Goal: Task Accomplishment & Management: Manage account settings

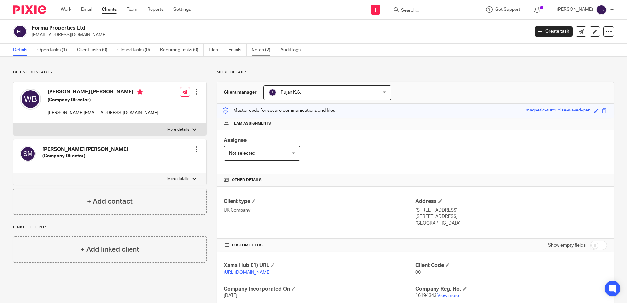
click at [262, 47] on link "Notes (2)" at bounding box center [264, 50] width 24 height 13
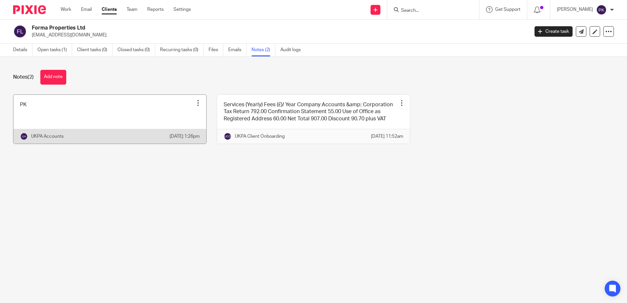
click at [109, 113] on link at bounding box center [109, 119] width 193 height 49
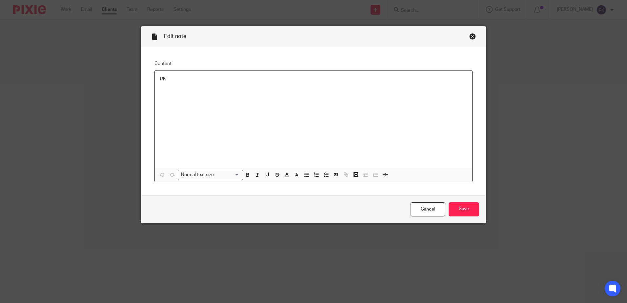
click at [470, 37] on div "Close this dialog window" at bounding box center [472, 36] width 7 height 7
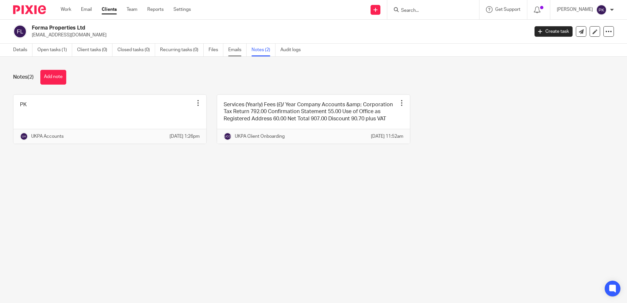
click at [229, 52] on link "Emails" at bounding box center [237, 50] width 18 height 13
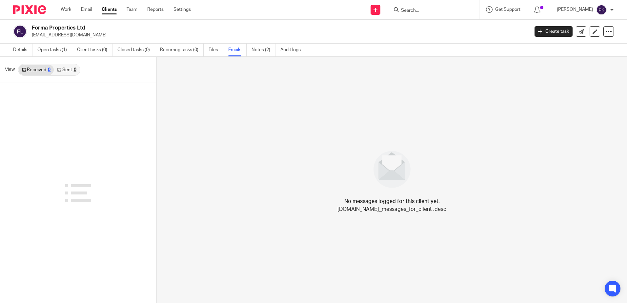
click at [293, 48] on link "Audit logs" at bounding box center [292, 50] width 25 height 13
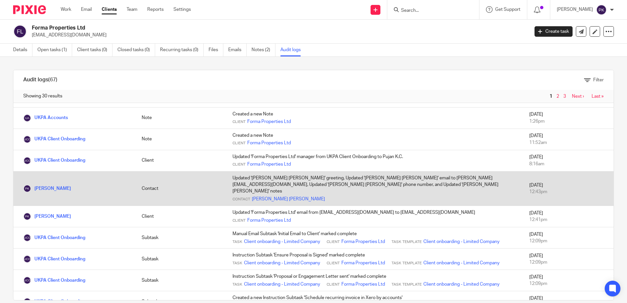
scroll to position [98, 0]
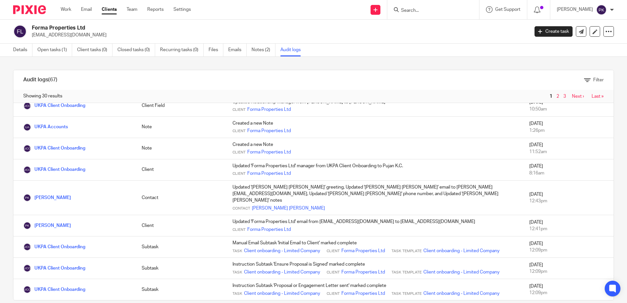
drag, startPoint x: 92, startPoint y: 33, endPoint x: 31, endPoint y: 35, distance: 61.1
click at [31, 35] on div "Forma Properties Ltd info@forma-properties.co.uk" at bounding box center [269, 32] width 512 height 14
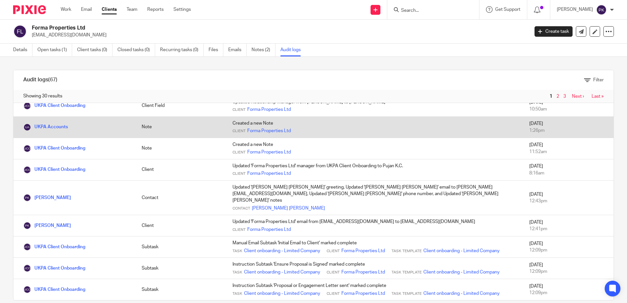
copy p "[EMAIL_ADDRESS][DOMAIN_NAME]"
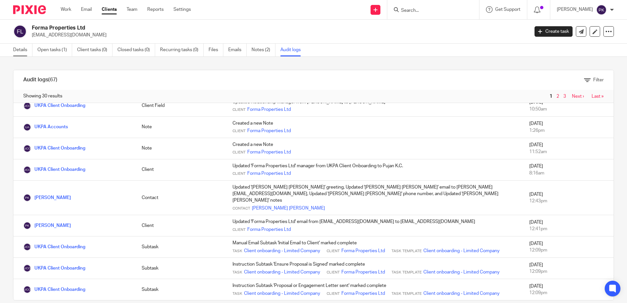
click at [23, 52] on link "Details" at bounding box center [22, 50] width 19 height 13
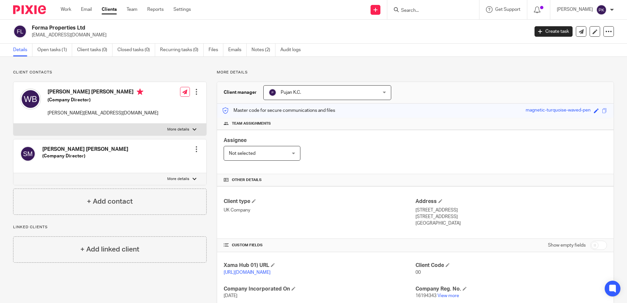
click at [405, 15] on div at bounding box center [433, 9] width 92 height 19
drag, startPoint x: 94, startPoint y: 35, endPoint x: 30, endPoint y: 38, distance: 64.0
click at [30, 38] on div "Forma Properties Ltd [EMAIL_ADDRESS][DOMAIN_NAME]" at bounding box center [269, 32] width 512 height 14
copy p "[EMAIL_ADDRESS][DOMAIN_NAME]"
click at [196, 150] on div at bounding box center [196, 149] width 7 height 7
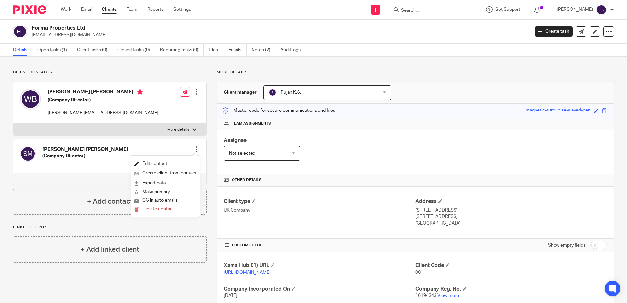
click at [172, 165] on link "Edit contact" at bounding box center [165, 164] width 63 height 10
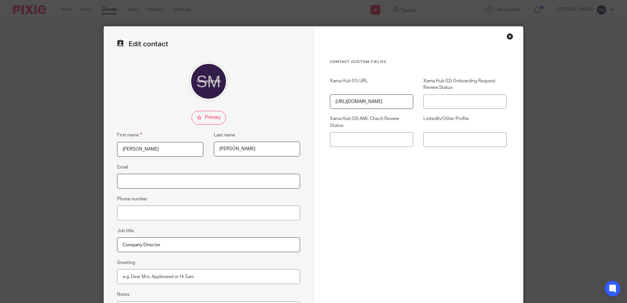
click at [169, 181] on input "Email" at bounding box center [208, 181] width 183 height 15
paste input "info@forma-properties.co.uk"
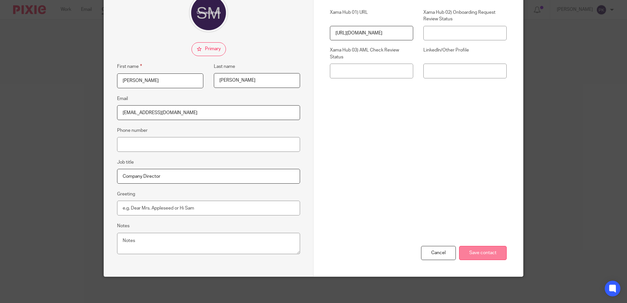
type input "[EMAIL_ADDRESS][DOMAIN_NAME]"
click at [482, 258] on input "Save contact" at bounding box center [483, 253] width 48 height 14
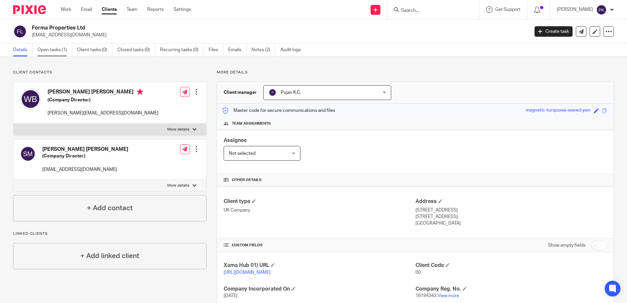
click at [49, 54] on link "Open tasks (1)" at bounding box center [54, 50] width 35 height 13
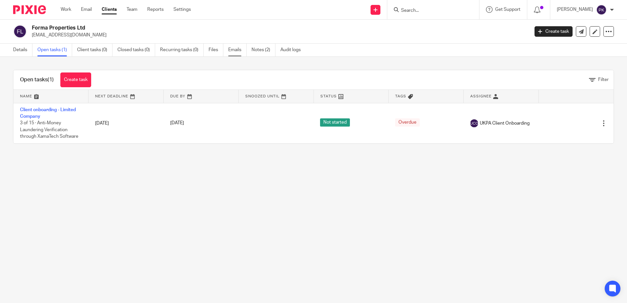
click at [230, 49] on link "Emails" at bounding box center [237, 50] width 18 height 13
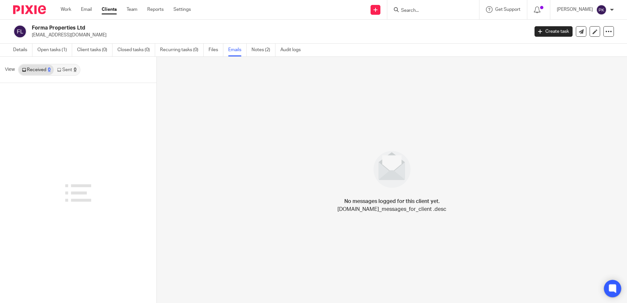
click at [615, 287] on icon at bounding box center [612, 288] width 5 height 5
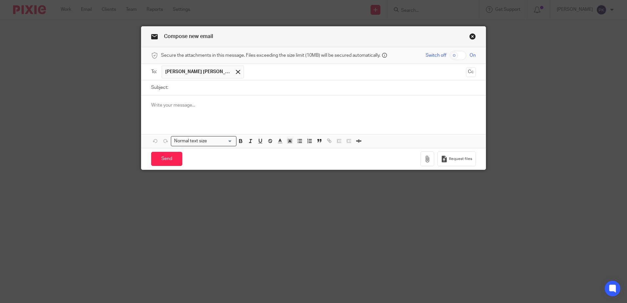
click at [195, 71] on span "William Louis Butler" at bounding box center [198, 72] width 66 height 7
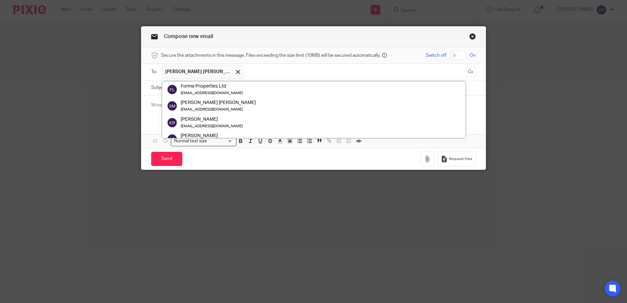
click at [195, 71] on span "William Louis Butler" at bounding box center [198, 72] width 66 height 7
click at [290, 66] on input "text" at bounding box center [355, 72] width 216 height 13
drag, startPoint x: 190, startPoint y: 69, endPoint x: 178, endPoint y: 71, distance: 12.0
click at [178, 71] on span "[PERSON_NAME] [PERSON_NAME]" at bounding box center [198, 72] width 66 height 7
click at [259, 70] on input "text" at bounding box center [355, 72] width 216 height 13
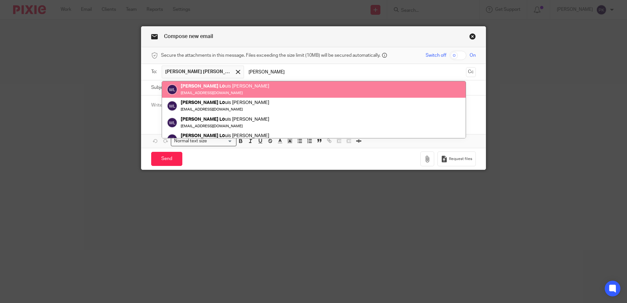
type input "william lo"
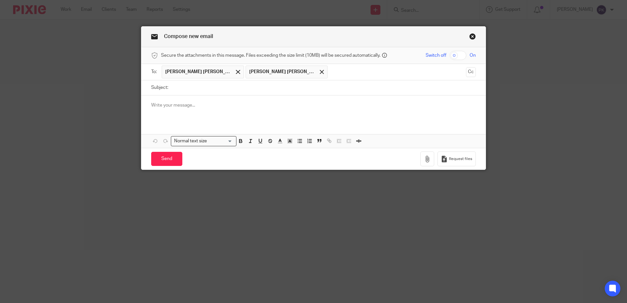
click at [469, 40] on link "Close this dialog window" at bounding box center [472, 37] width 7 height 9
click at [469, 37] on link "Close this dialog window" at bounding box center [472, 37] width 7 height 9
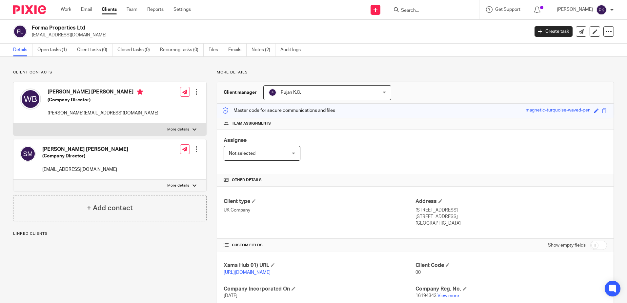
click at [180, 131] on p "More details" at bounding box center [178, 129] width 22 height 5
click at [13, 124] on input "More details" at bounding box center [13, 123] width 0 height 0
checkbox input "true"
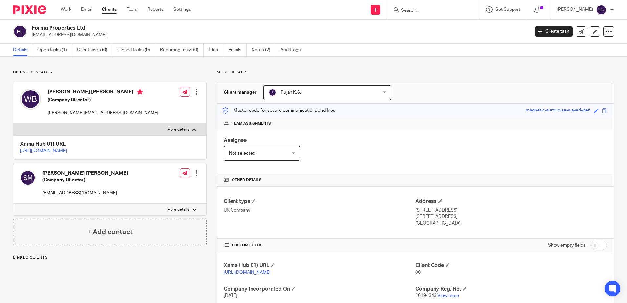
click at [193, 95] on div at bounding box center [196, 92] width 7 height 7
click at [159, 108] on link "Edit contact" at bounding box center [165, 107] width 63 height 10
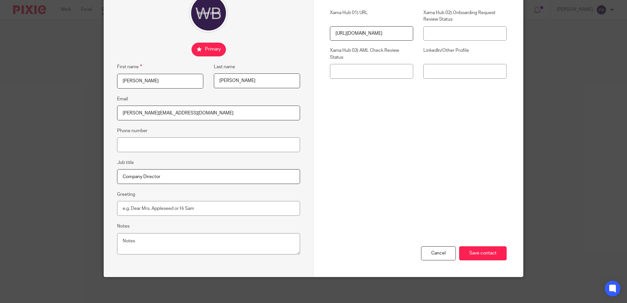
scroll to position [69, 0]
click at [471, 253] on input "Save contact" at bounding box center [483, 253] width 48 height 14
click at [479, 252] on input "Save contact" at bounding box center [483, 253] width 48 height 14
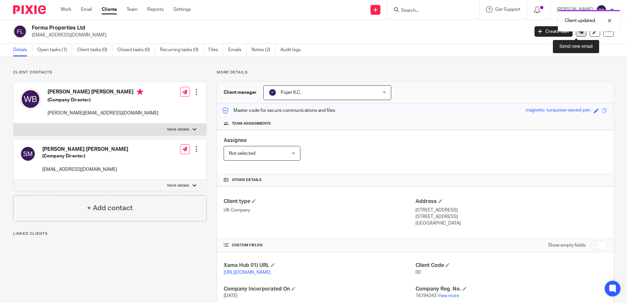
click at [579, 32] on icon at bounding box center [581, 31] width 5 height 5
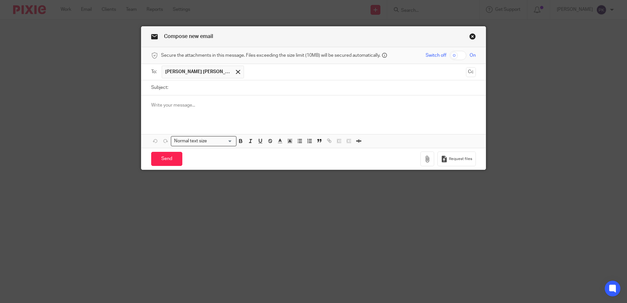
drag, startPoint x: 193, startPoint y: 72, endPoint x: 185, endPoint y: 72, distance: 8.2
click at [185, 72] on span "[PERSON_NAME] [PERSON_NAME]" at bounding box center [198, 72] width 66 height 7
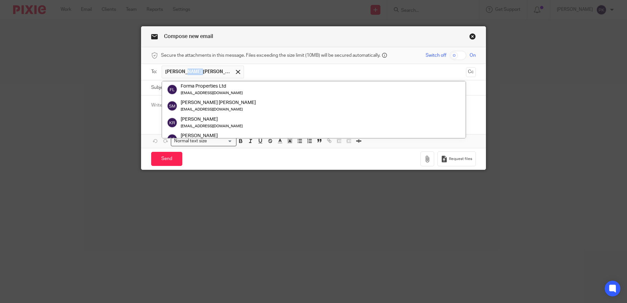
click at [185, 72] on span "[PERSON_NAME] [PERSON_NAME]" at bounding box center [198, 72] width 66 height 7
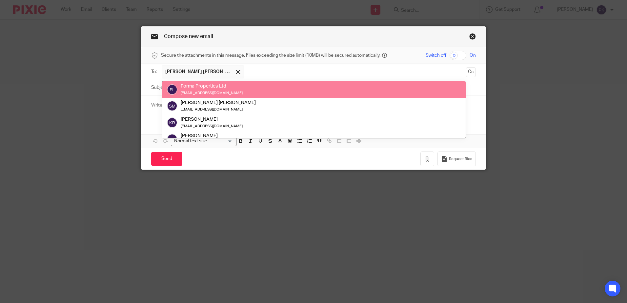
click at [247, 67] on input "text" at bounding box center [355, 72] width 216 height 13
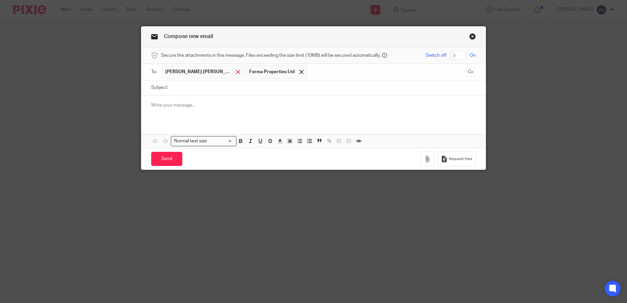
click at [236, 72] on span at bounding box center [238, 72] width 4 height 4
click at [473, 36] on link "Close this dialog window" at bounding box center [472, 37] width 7 height 9
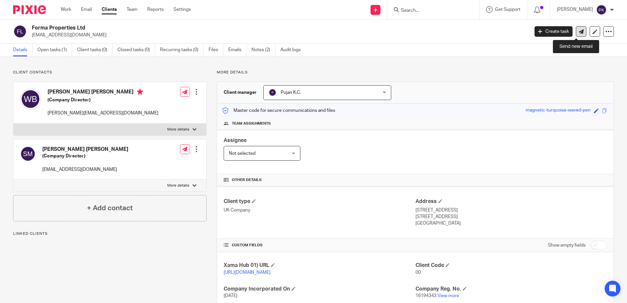
click at [579, 29] on icon at bounding box center [581, 31] width 5 height 5
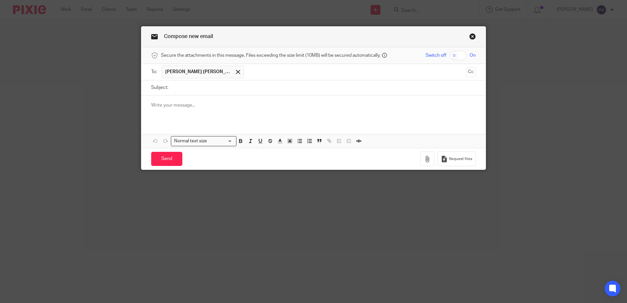
click at [469, 38] on link "Close this dialog window" at bounding box center [472, 37] width 7 height 9
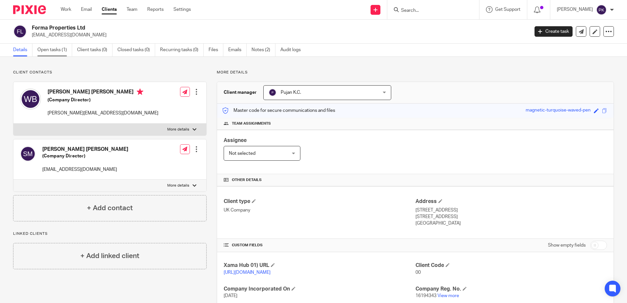
click at [58, 51] on link "Open tasks (1)" at bounding box center [54, 50] width 35 height 13
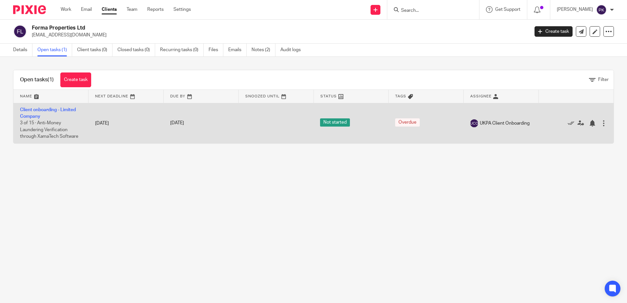
click at [283, 134] on td at bounding box center [275, 123] width 75 height 40
click at [52, 108] on link "Client onboarding - Limited Company" at bounding box center [48, 113] width 56 height 11
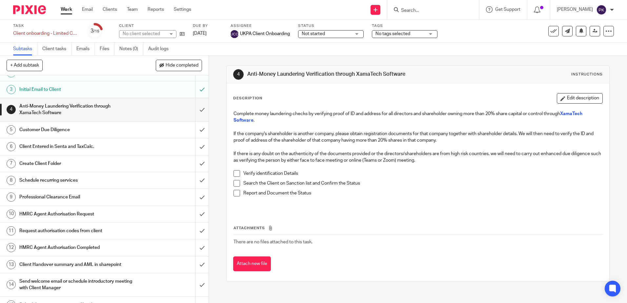
scroll to position [38, 0]
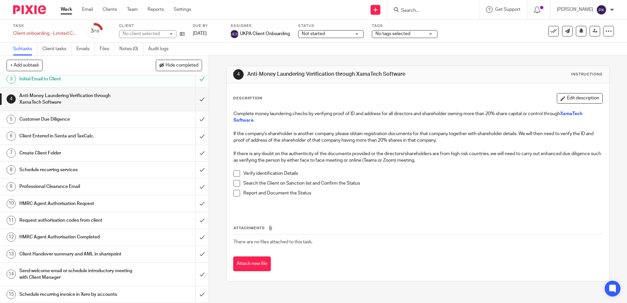
click at [76, 196] on link "10 HMRC Agent Authorisation Request" at bounding box center [97, 204] width 195 height 16
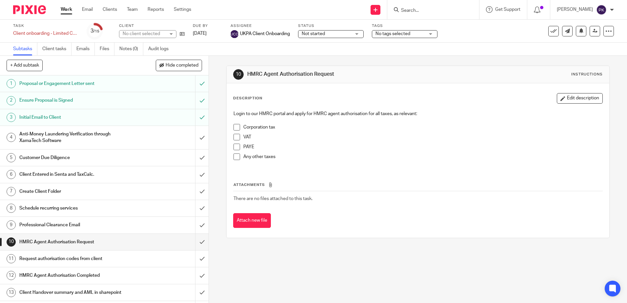
click at [78, 193] on h1 "Create Client Folder" at bounding box center [75, 192] width 113 height 10
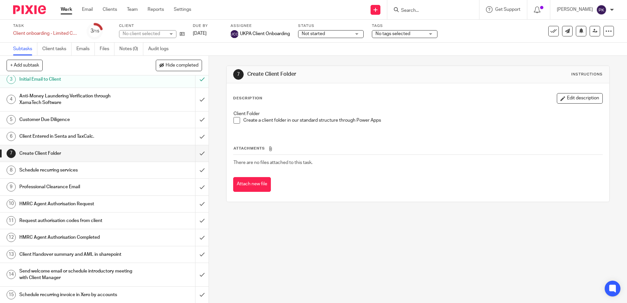
scroll to position [38, 0]
click at [86, 239] on h1 "HMRC Agent Authorisation Completed" at bounding box center [75, 237] width 113 height 10
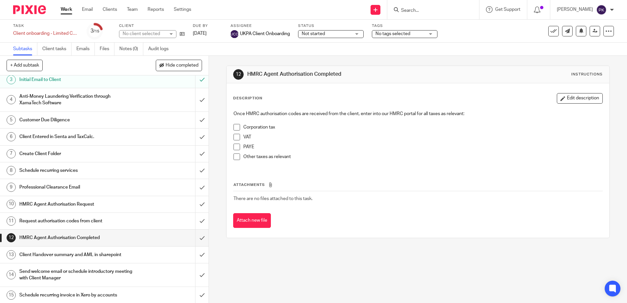
scroll to position [38, 0]
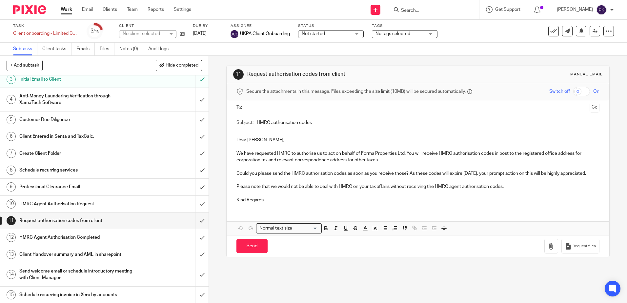
scroll to position [38, 0]
click at [84, 277] on h1 "Send welcome email or schedule introductory meeting with Client Manager" at bounding box center [75, 274] width 113 height 17
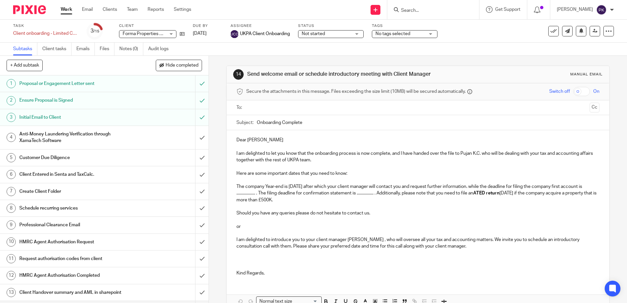
click at [27, 52] on link "Subtasks" at bounding box center [25, 49] width 24 height 13
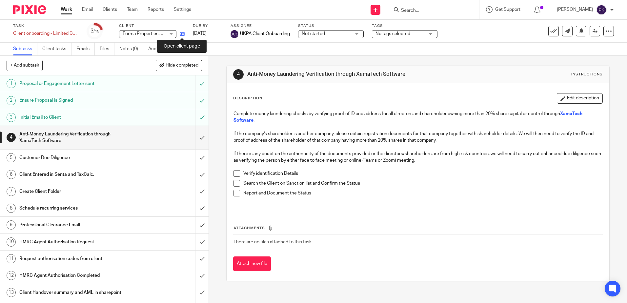
click at [182, 35] on icon at bounding box center [182, 33] width 5 height 5
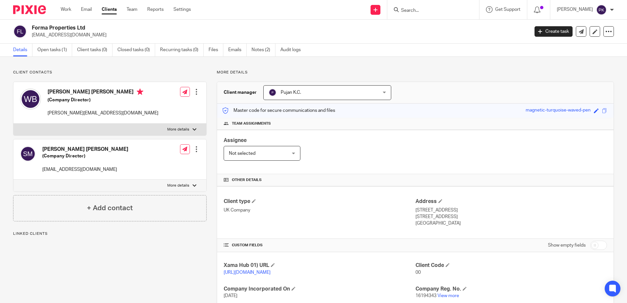
click at [194, 93] on div at bounding box center [196, 92] width 7 height 7
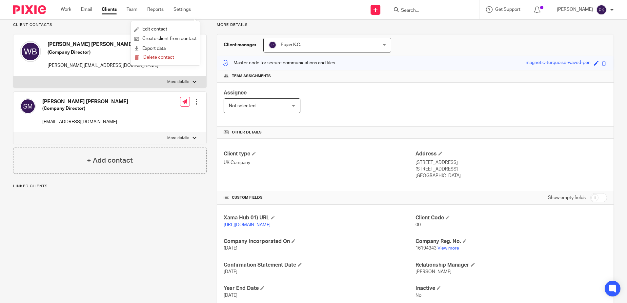
scroll to position [97, 0]
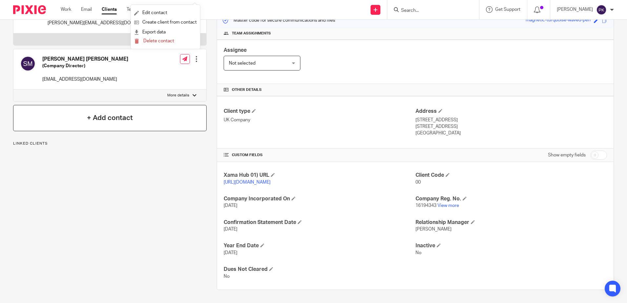
click at [113, 119] on div "+ Add contact" at bounding box center [110, 118] width 194 height 26
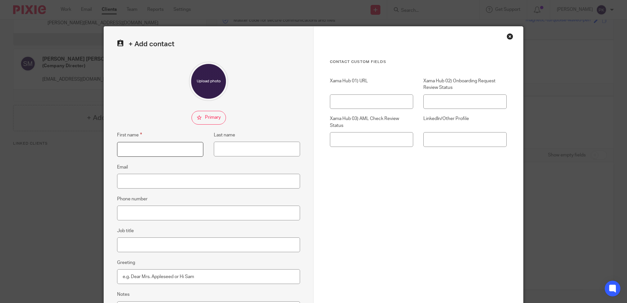
click at [153, 144] on input "First name" at bounding box center [160, 149] width 86 height 15
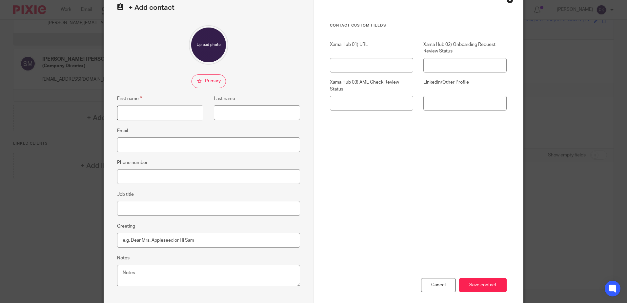
scroll to position [0, 0]
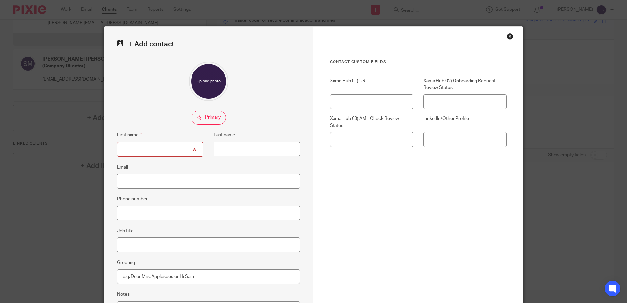
click at [509, 35] on div "Close this dialog window" at bounding box center [510, 36] width 7 height 7
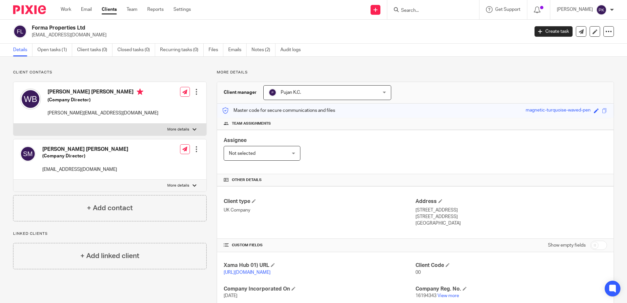
click at [458, 12] on input "Search" at bounding box center [430, 11] width 59 height 6
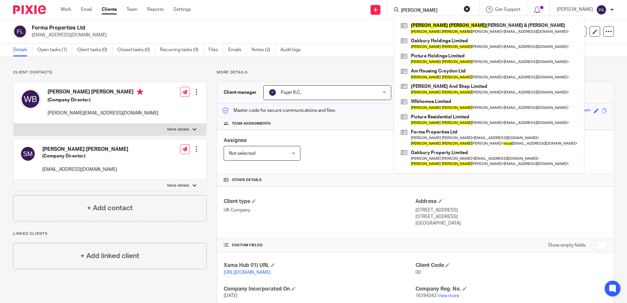
type input "[PERSON_NAME]"
